Goal: Transaction & Acquisition: Purchase product/service

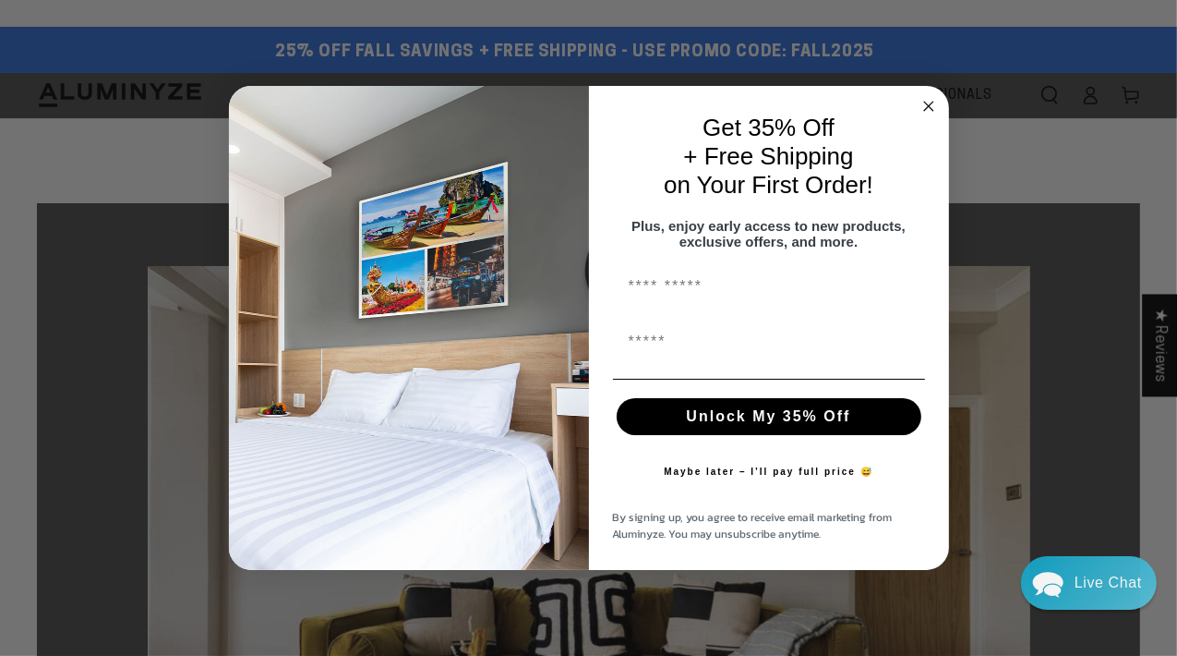
click at [601, 153] on div "Get 35% Off + Free Shipping on Your First Order! Plus, enjoy early access to ne…" at bounding box center [760, 327] width 342 height 447
click at [934, 96] on circle "Close dialog" at bounding box center [928, 106] width 21 height 21
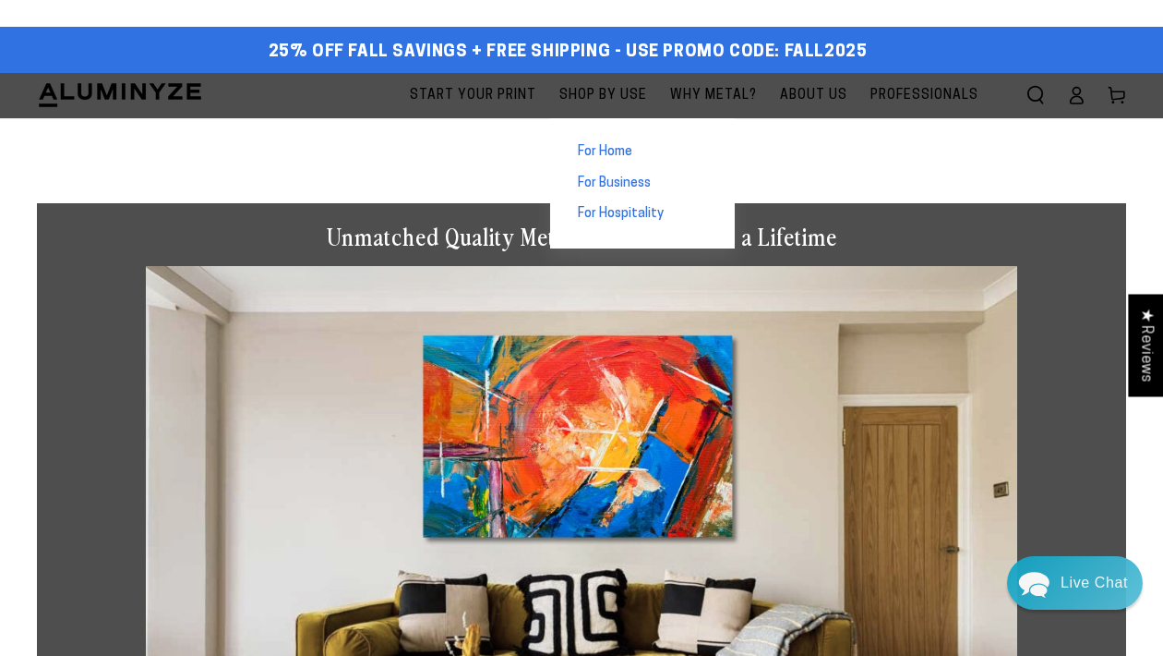
click at [578, 148] on span "For Home" at bounding box center [605, 152] width 54 height 18
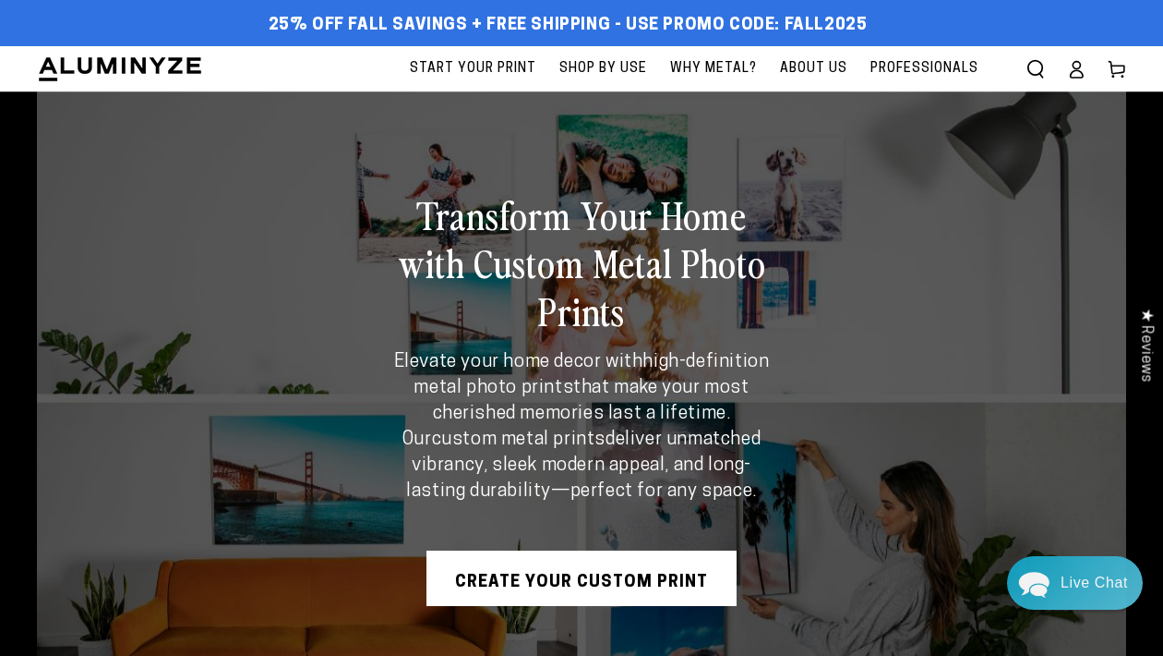
click at [595, 587] on link "Create Your Custom Print" at bounding box center [582, 577] width 310 height 55
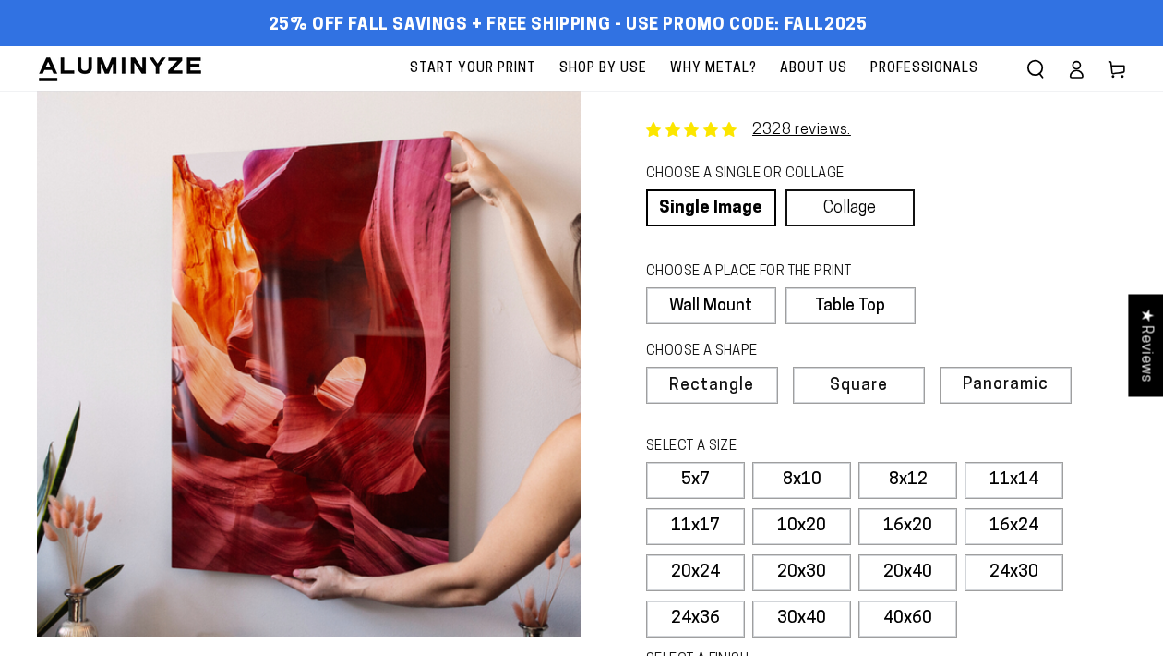
click at [878, 204] on link "Collage" at bounding box center [851, 207] width 130 height 37
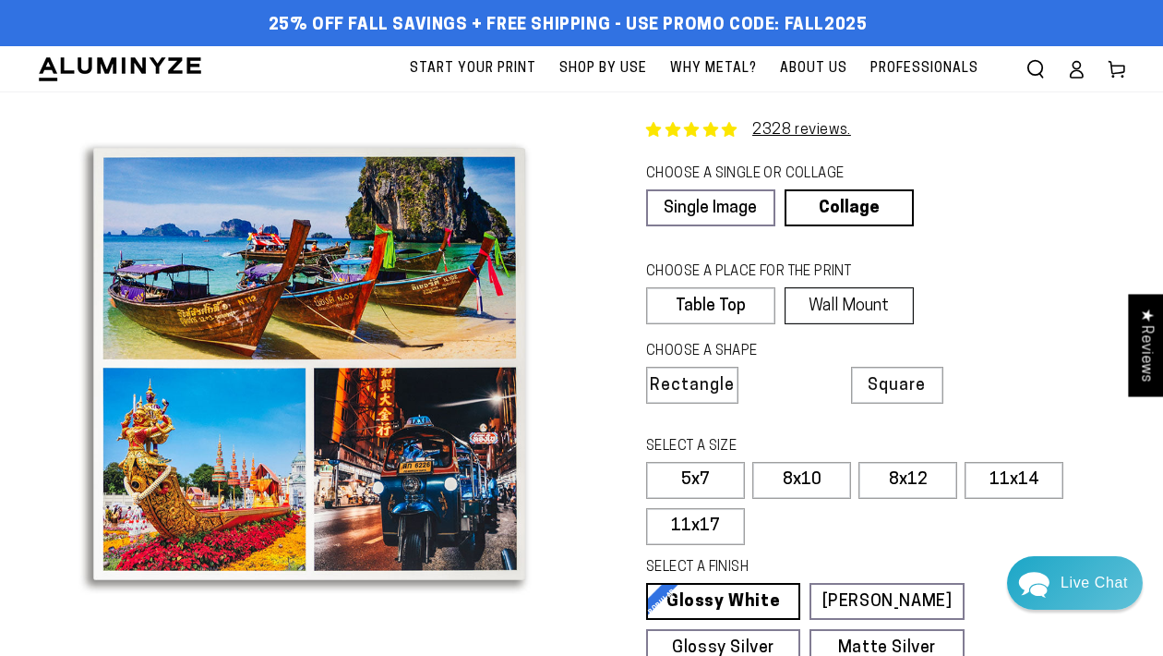
click at [893, 297] on label "Wall Mount" at bounding box center [849, 305] width 129 height 37
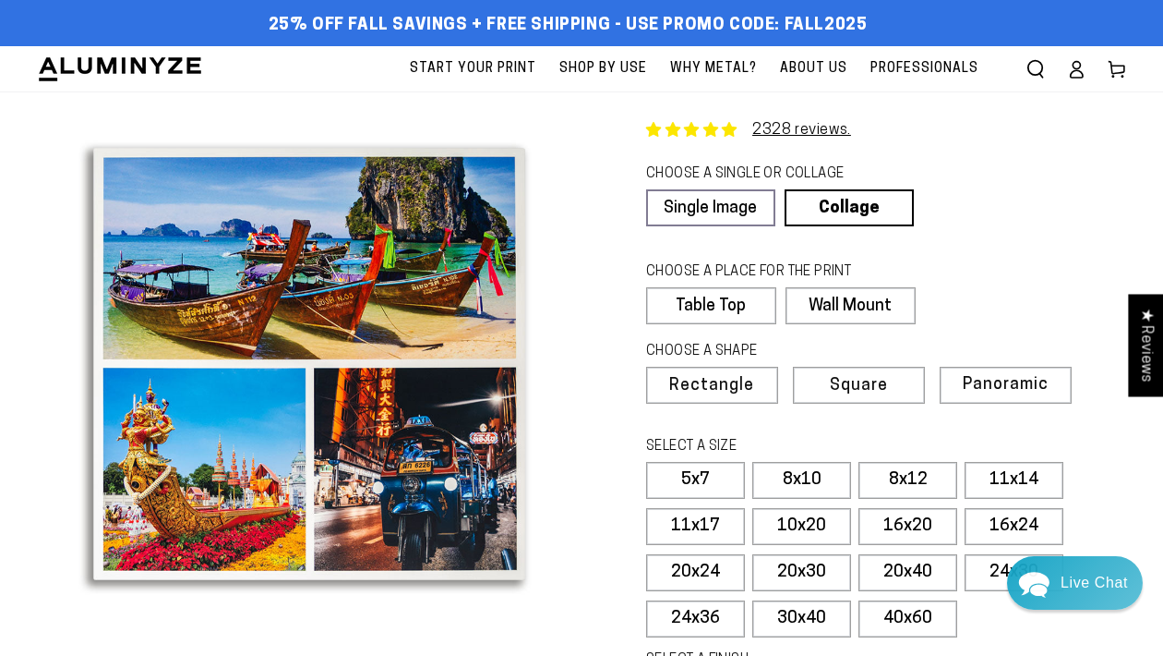
scroll to position [153, 0]
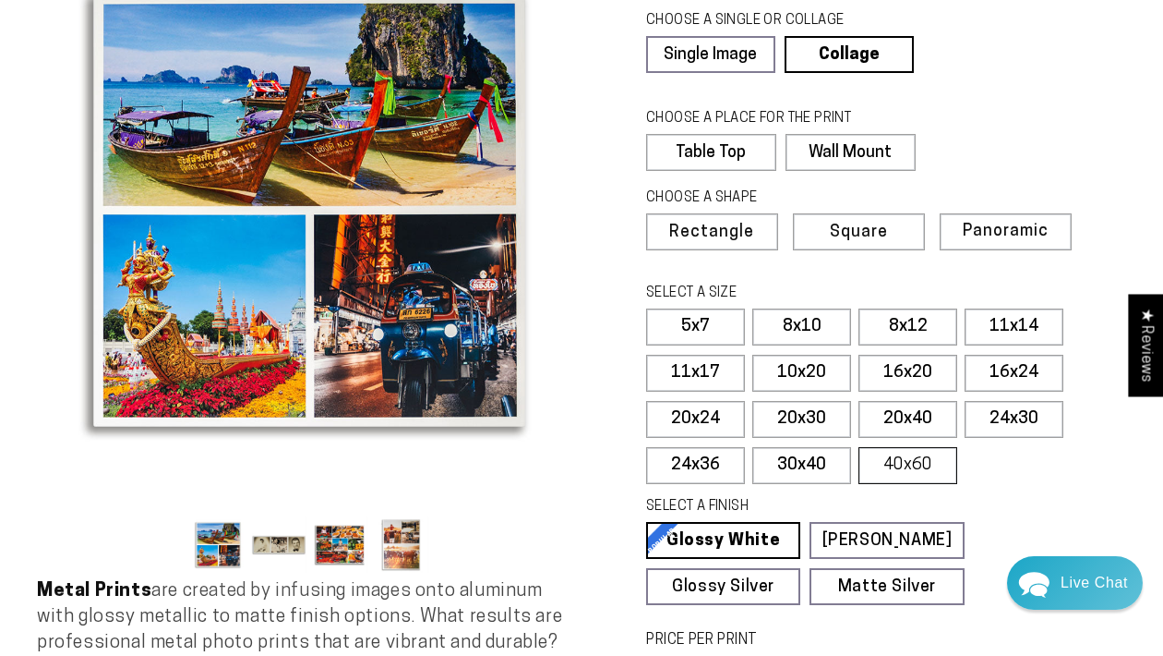
click at [921, 463] on label "40x60" at bounding box center [908, 465] width 99 height 37
click at [826, 460] on label "30x40" at bounding box center [801, 465] width 99 height 37
click at [812, 462] on label "30x40" at bounding box center [801, 465] width 99 height 37
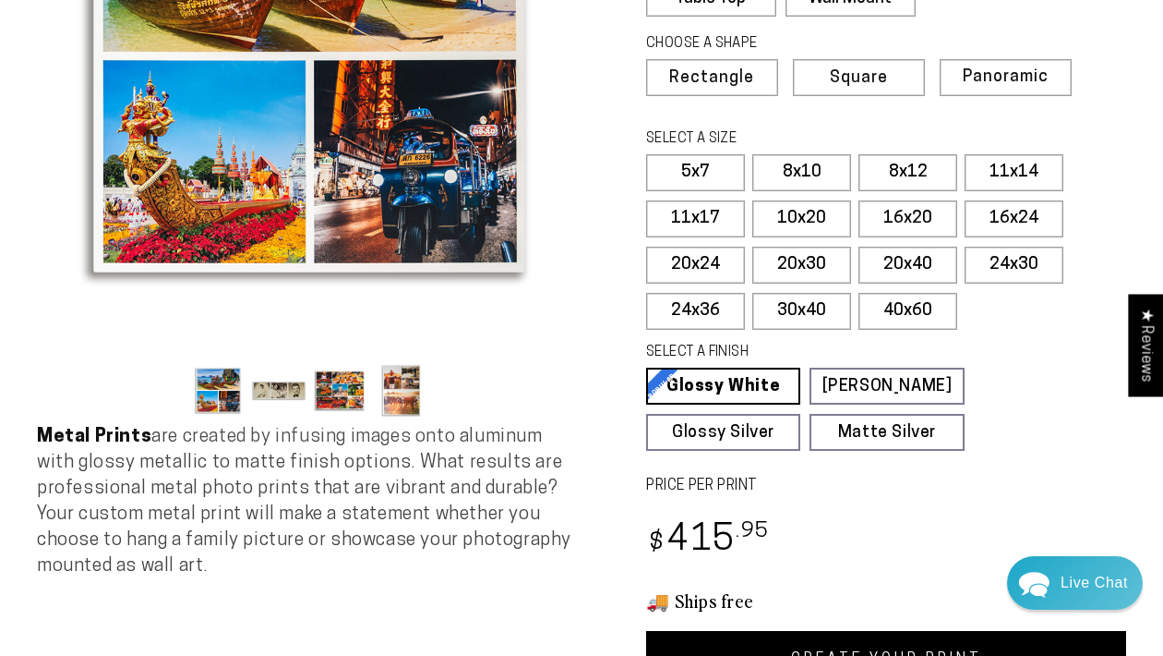
scroll to position [462, 0]
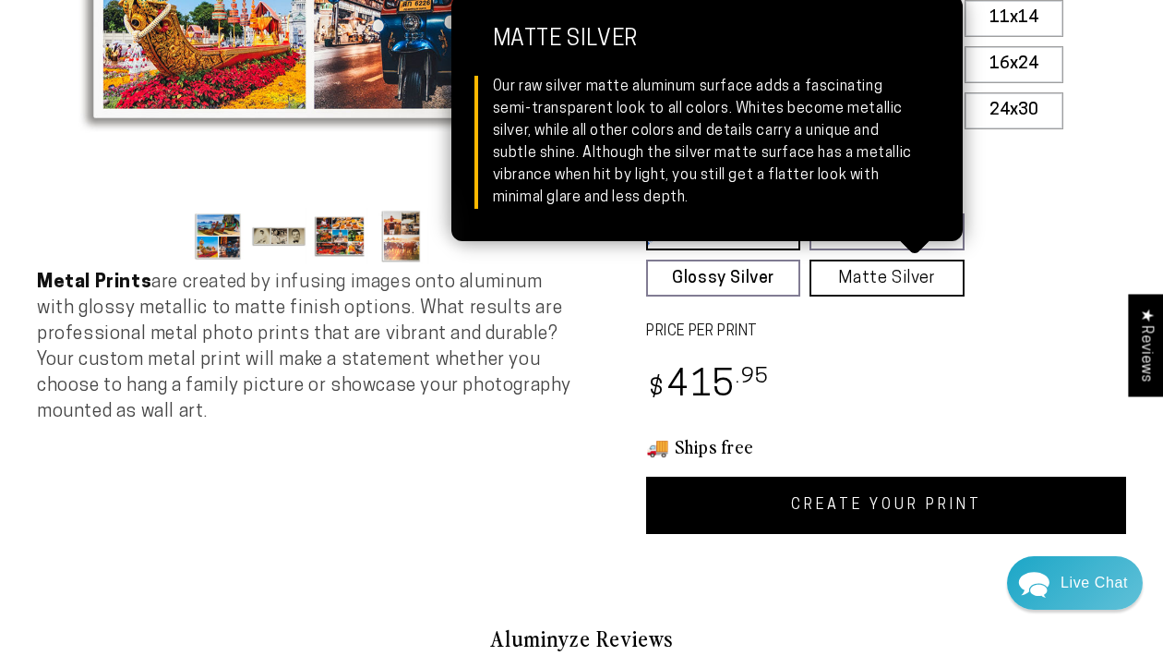
click at [911, 279] on link "Matte Silver Matte Silver Our raw silver matte aluminum surface adds a fascinat…" at bounding box center [887, 277] width 154 height 37
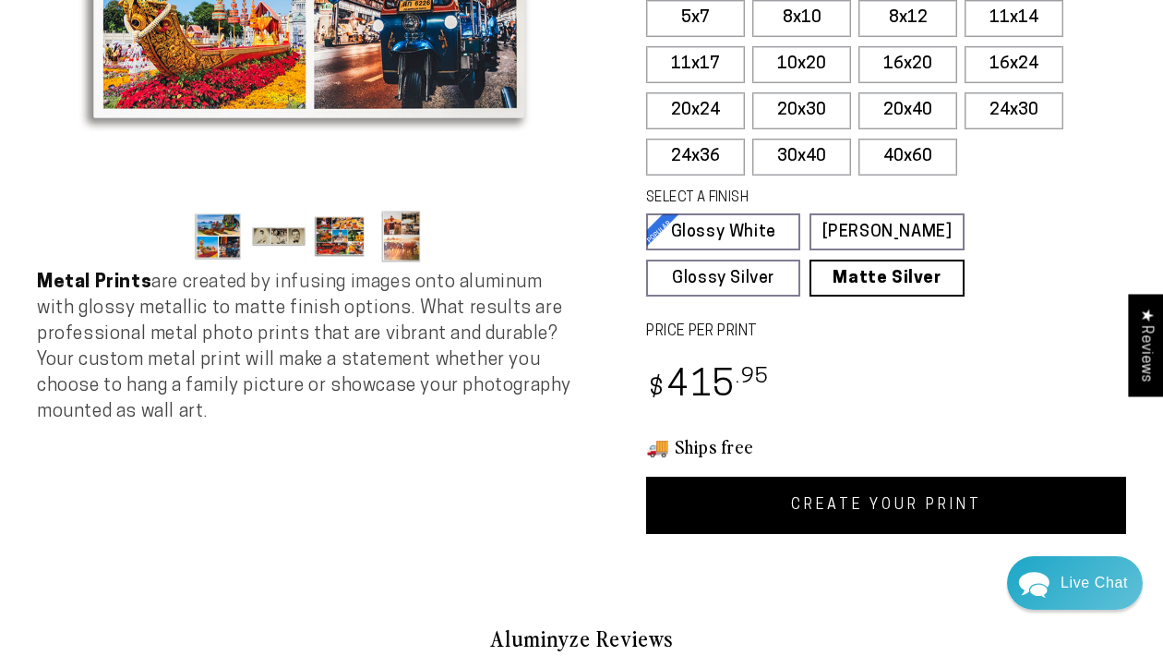
scroll to position [307, 0]
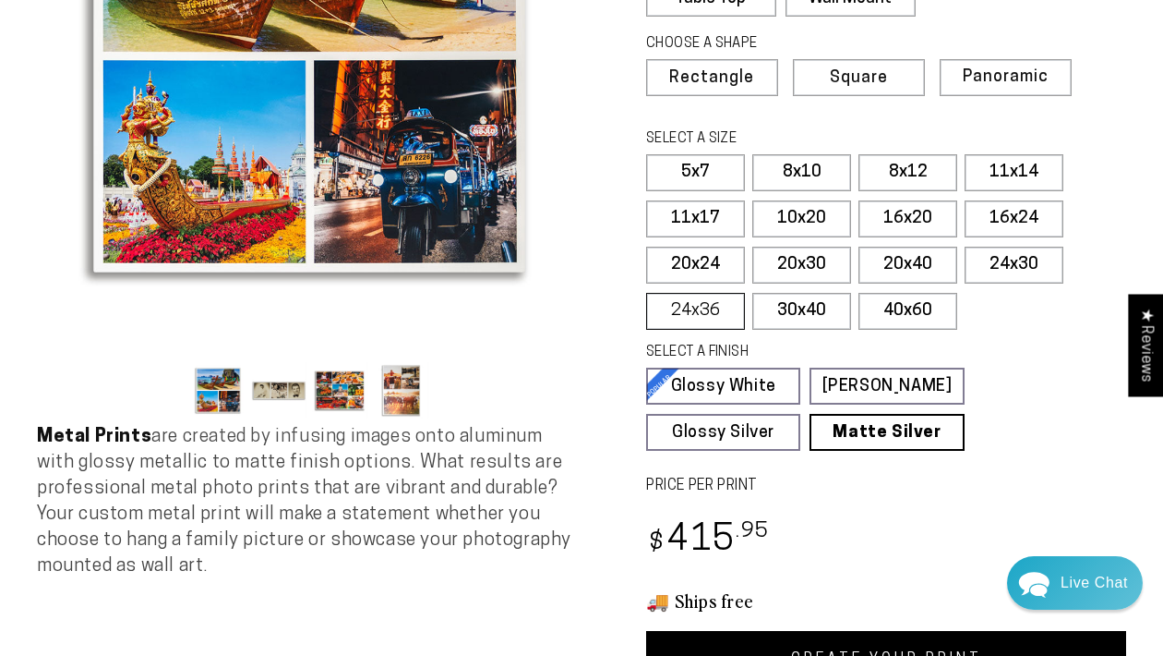
click at [696, 304] on label "24x36" at bounding box center [695, 311] width 99 height 37
click at [1026, 261] on label "24x30" at bounding box center [1014, 265] width 99 height 37
click at [921, 253] on label "20x40" at bounding box center [908, 265] width 99 height 37
click at [1016, 264] on label "24x30" at bounding box center [1014, 265] width 99 height 37
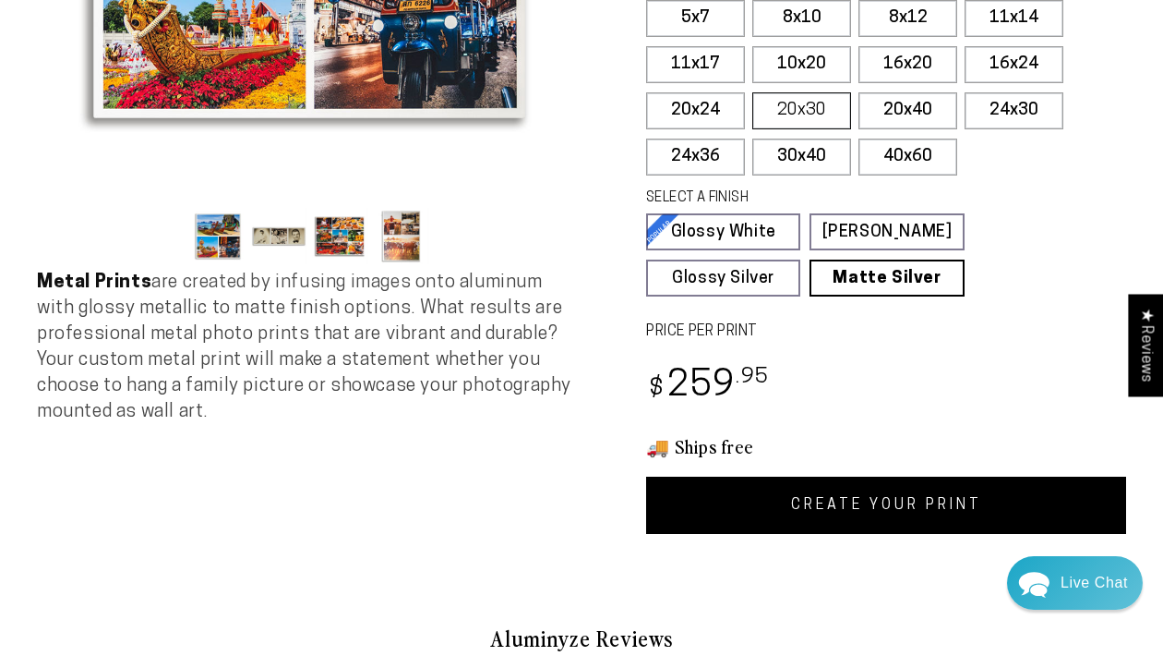
click at [805, 102] on label "20x30" at bounding box center [801, 110] width 99 height 37
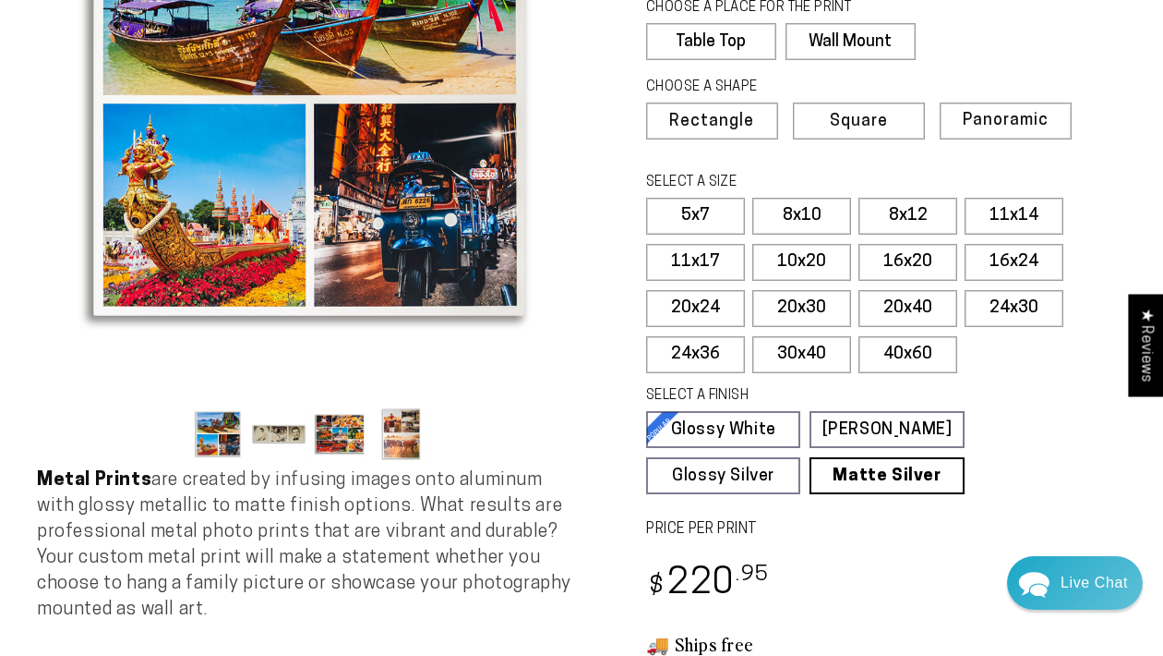
scroll to position [418, 0]
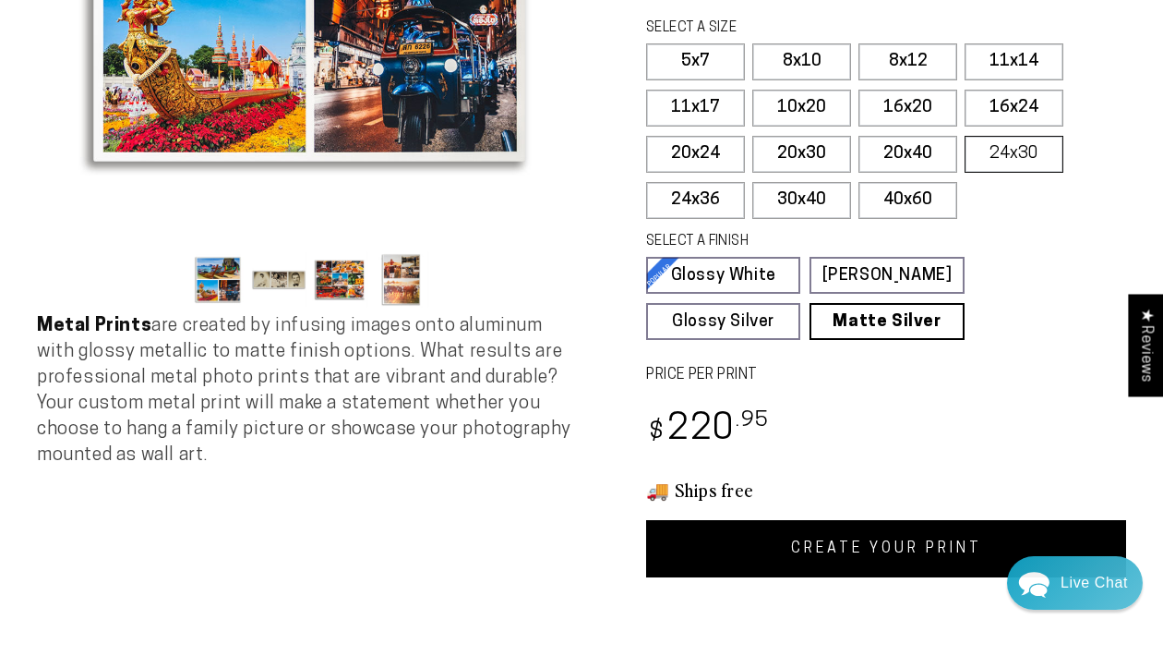
click at [1036, 152] on label "24x30" at bounding box center [1014, 154] width 99 height 37
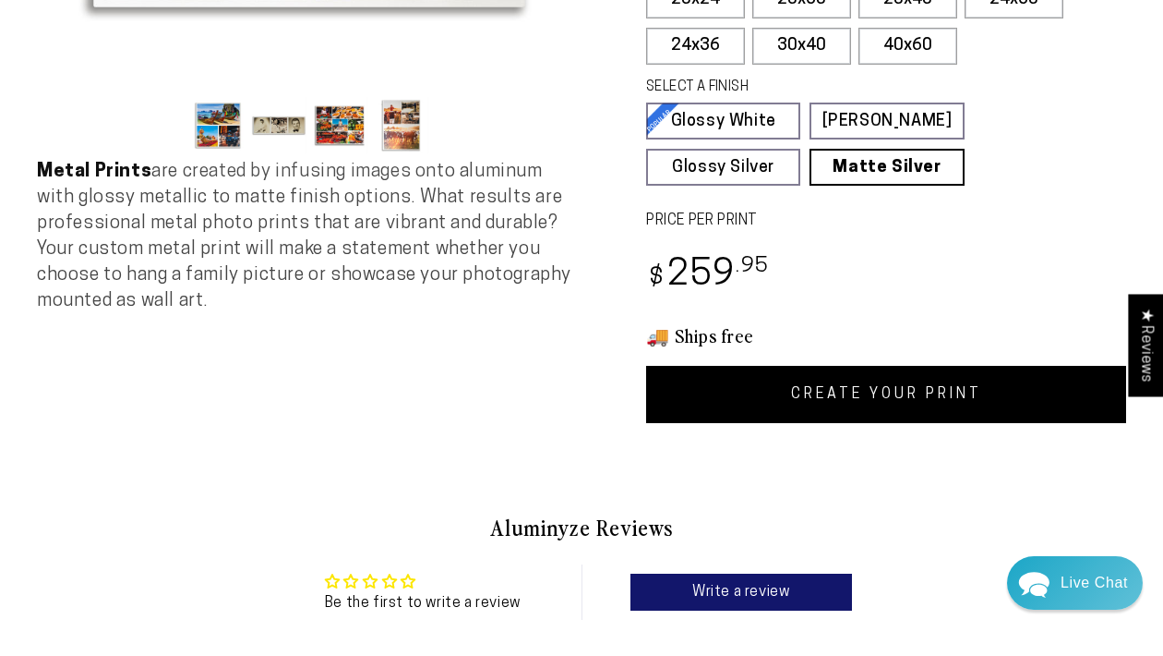
click at [878, 389] on link "CREATE YOUR PRINT" at bounding box center [886, 394] width 480 height 57
